Goal: Navigation & Orientation: Find specific page/section

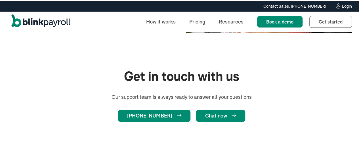
scroll to position [113, 0]
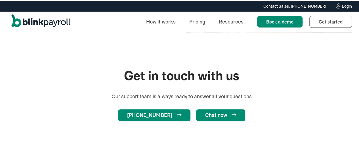
click at [342, 5] on div "Login" at bounding box center [347, 5] width 10 height 4
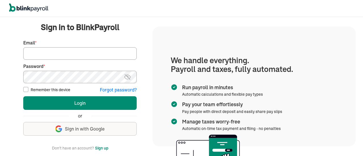
click at [39, 49] on input "Email *" at bounding box center [79, 53] width 113 height 12
type input "jeanromano777@gmail.com"
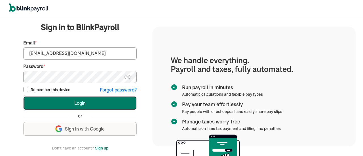
click at [82, 104] on button "Login" at bounding box center [79, 103] width 113 height 14
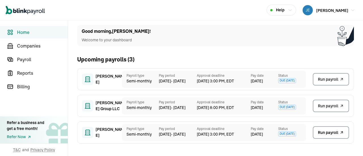
scroll to position [6, 0]
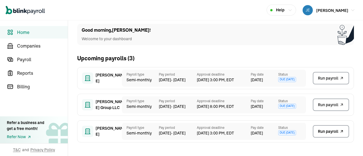
click at [209, 26] on div "Good morning , [PERSON_NAME] ! Welcome to your dashboard" at bounding box center [215, 34] width 277 height 21
drag, startPoint x: 205, startPoint y: 16, endPoint x: 200, endPoint y: 30, distance: 15.4
click at [203, 16] on div "Open main menu Help [PERSON_NAME]" at bounding box center [181, 10] width 363 height 20
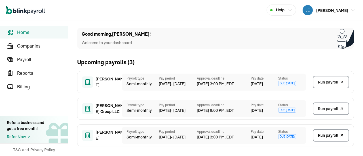
scroll to position [0, 0]
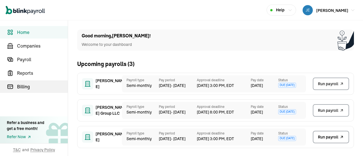
click at [28, 86] on span "Billing" at bounding box center [42, 86] width 51 height 7
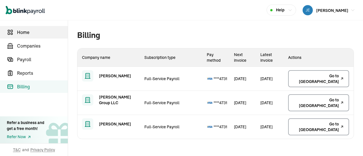
click at [26, 31] on span "Home" at bounding box center [42, 32] width 51 height 7
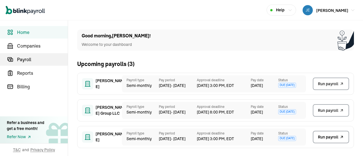
click at [28, 59] on span "Payroll" at bounding box center [42, 59] width 51 height 7
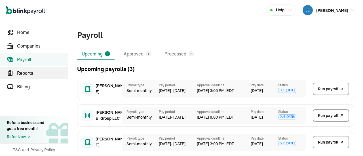
click at [26, 73] on span "Reports" at bounding box center [42, 73] width 51 height 7
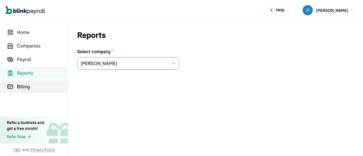
click at [25, 86] on span "Billing" at bounding box center [42, 86] width 51 height 7
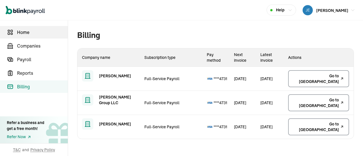
click at [26, 32] on span "Home" at bounding box center [42, 32] width 51 height 7
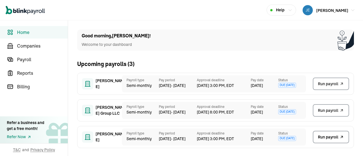
scroll to position [6, 0]
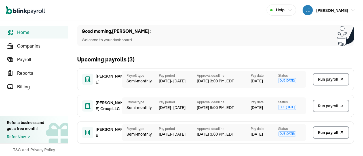
scroll to position [6, 0]
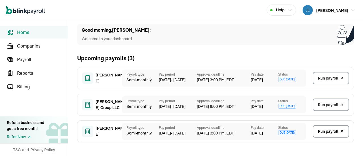
click at [209, 26] on div "Good morning , JEAN ! Welcome to your dashboard" at bounding box center [215, 34] width 277 height 21
drag, startPoint x: 205, startPoint y: 16, endPoint x: 193, endPoint y: 16, distance: 11.4
click at [203, 16] on div "Open main menu Help JEAN ROMANO" at bounding box center [181, 10] width 363 height 20
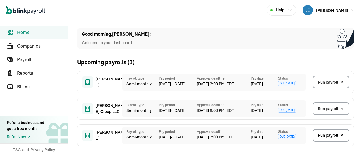
scroll to position [0, 0]
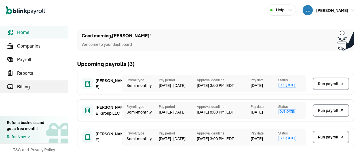
click at [28, 86] on span "Billing" at bounding box center [42, 86] width 51 height 7
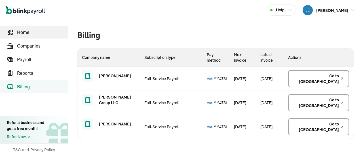
click at [26, 31] on span "Home" at bounding box center [42, 32] width 51 height 7
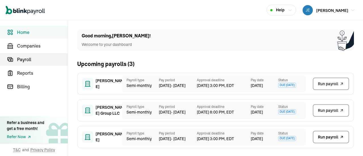
click at [28, 59] on span "Payroll" at bounding box center [42, 59] width 51 height 7
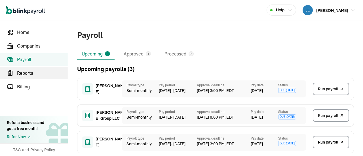
click at [26, 73] on span "Reports" at bounding box center [42, 73] width 51 height 7
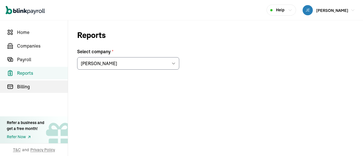
click at [25, 86] on span "Billing" at bounding box center [42, 86] width 51 height 7
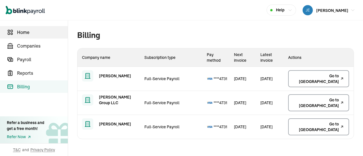
click at [26, 32] on span "Home" at bounding box center [42, 32] width 51 height 7
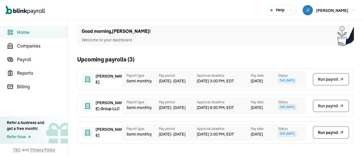
scroll to position [6, 0]
